Goal: Information Seeking & Learning: Learn about a topic

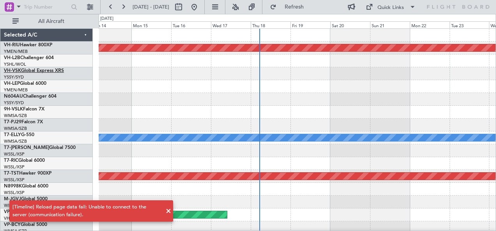
click at [28, 72] on link "VH-VSK Global Express XRS" at bounding box center [34, 71] width 60 height 5
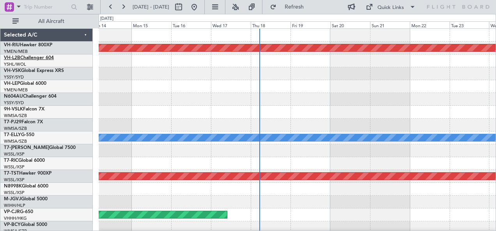
click at [35, 59] on link "VH-L2B Challenger 604" at bounding box center [29, 58] width 50 height 5
click at [34, 83] on link "VH-LEP Global 6000" at bounding box center [25, 83] width 42 height 5
click at [125, 5] on button at bounding box center [123, 7] width 12 height 12
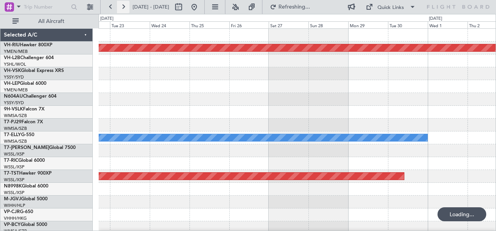
click at [125, 5] on button at bounding box center [123, 7] width 12 height 12
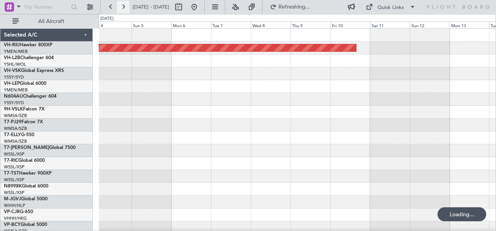
click at [125, 5] on button at bounding box center [123, 7] width 12 height 12
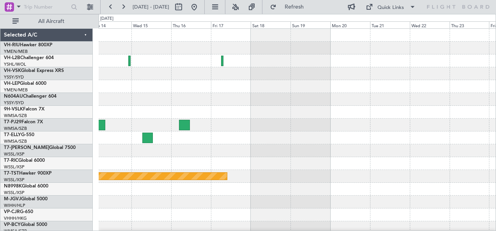
click at [279, 88] on div "Planned Maint [GEOGRAPHIC_DATA] (Seletar)" at bounding box center [297, 138] width 397 height 219
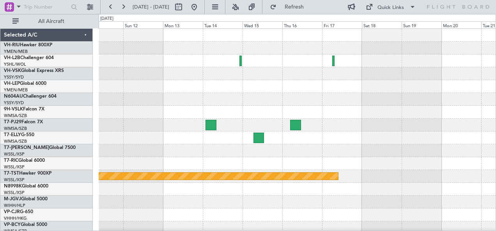
click at [255, 69] on div "Planned Maint [GEOGRAPHIC_DATA] ([GEOGRAPHIC_DATA]) Planned Maint [GEOGRAPHIC_D…" at bounding box center [297, 138] width 397 height 219
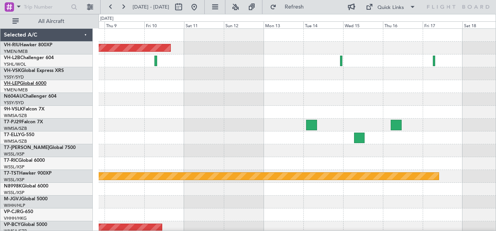
click at [32, 83] on link "VH-LEP Global 6000" at bounding box center [25, 83] width 42 height 5
click at [34, 58] on link "VH-L2B Challenger 604" at bounding box center [29, 58] width 50 height 5
